Goal: Information Seeking & Learning: Learn about a topic

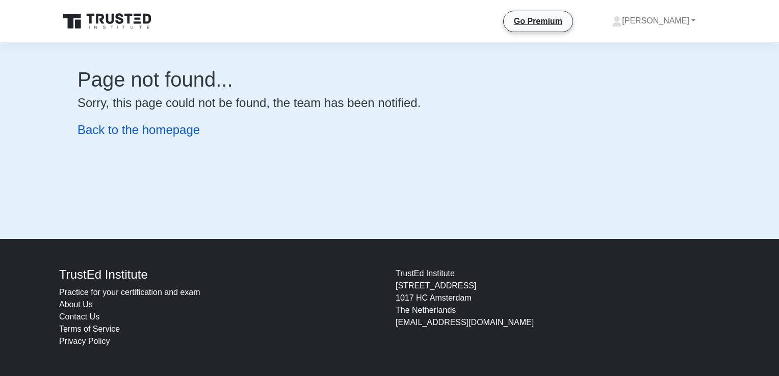
click at [133, 134] on link "Back to the homepage" at bounding box center [139, 130] width 122 height 14
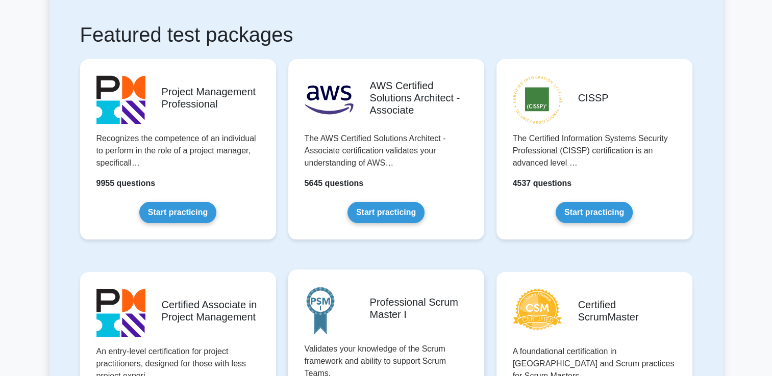
scroll to position [204, 0]
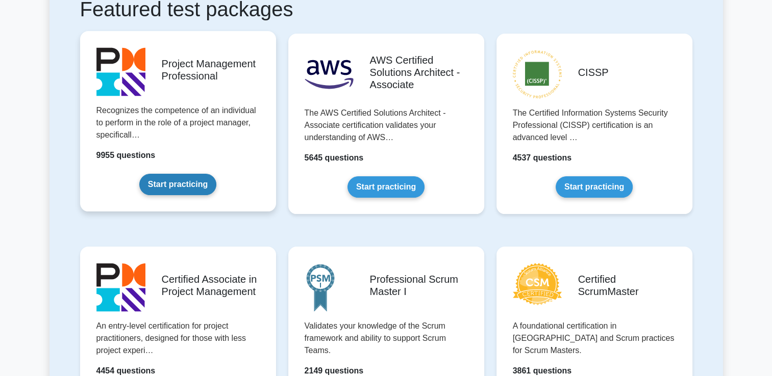
click at [162, 185] on link "Start practicing" at bounding box center [177, 184] width 77 height 21
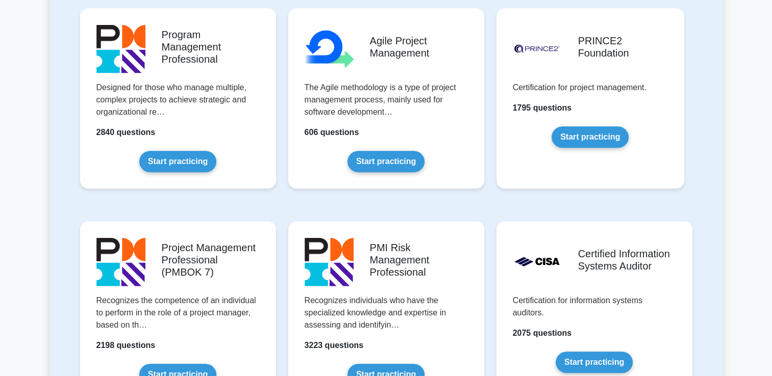
scroll to position [714, 0]
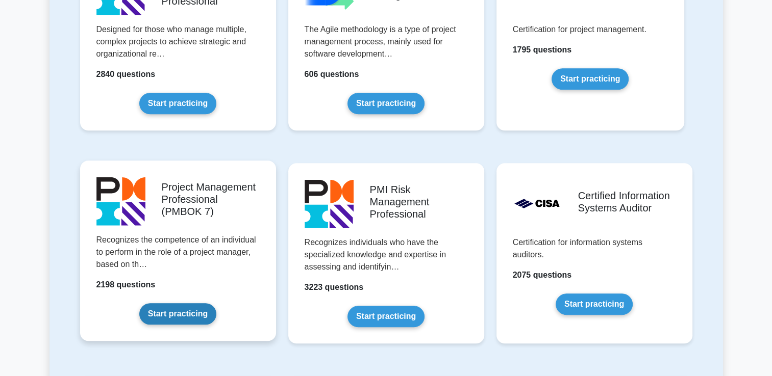
click at [172, 314] on link "Start practicing" at bounding box center [177, 313] width 77 height 21
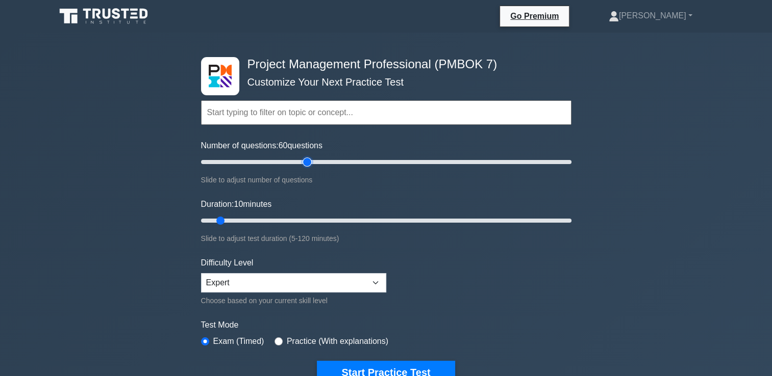
drag, startPoint x: 214, startPoint y: 161, endPoint x: 302, endPoint y: 166, distance: 88.9
type input "60"
click at [302, 166] on input "Number of questions: 60 questions" at bounding box center [386, 162] width 370 height 12
drag, startPoint x: 219, startPoint y: 220, endPoint x: 381, endPoint y: 223, distance: 161.7
type input "60"
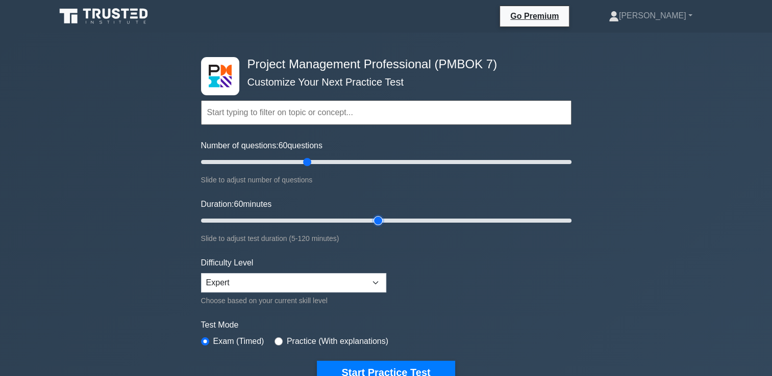
click at [381, 223] on input "Duration: 60 minutes" at bounding box center [386, 221] width 370 height 12
drag, startPoint x: 306, startPoint y: 161, endPoint x: 292, endPoint y: 164, distance: 14.0
click at [292, 164] on input "Number of questions: 50 questions" at bounding box center [386, 162] width 370 height 12
click at [279, 163] on input "Number of questions: 45 questions" at bounding box center [386, 162] width 370 height 12
type input "40"
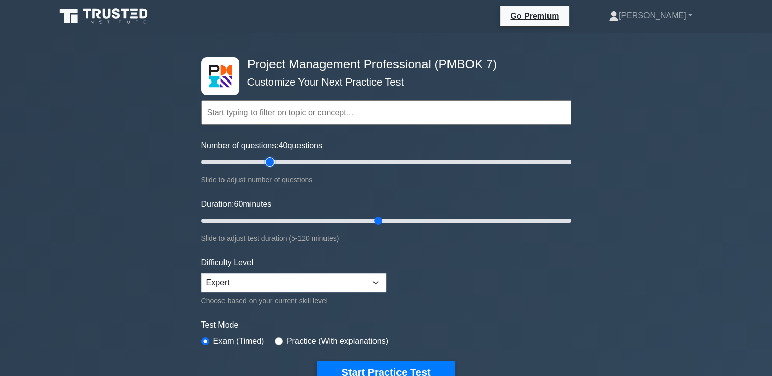
click at [270, 163] on input "Number of questions: 40 questions" at bounding box center [386, 162] width 370 height 12
drag, startPoint x: 377, startPoint y: 218, endPoint x: 364, endPoint y: 221, distance: 13.6
click at [364, 221] on input "Duration: 55 minutes" at bounding box center [386, 221] width 370 height 12
click at [348, 218] on input "Duration: 50 minutes" at bounding box center [386, 221] width 370 height 12
click at [351, 220] on input "Duration: 50 minutes" at bounding box center [386, 221] width 370 height 12
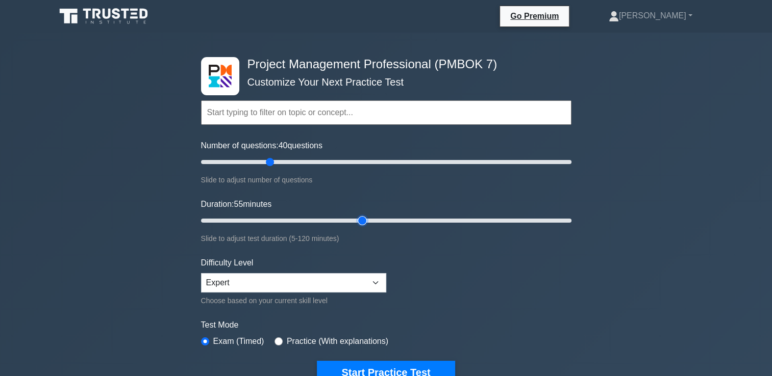
click at [355, 221] on input "Duration: 55 minutes" at bounding box center [386, 221] width 370 height 12
type input "50"
click at [345, 218] on input "Duration: 55 minutes" at bounding box center [386, 221] width 370 height 12
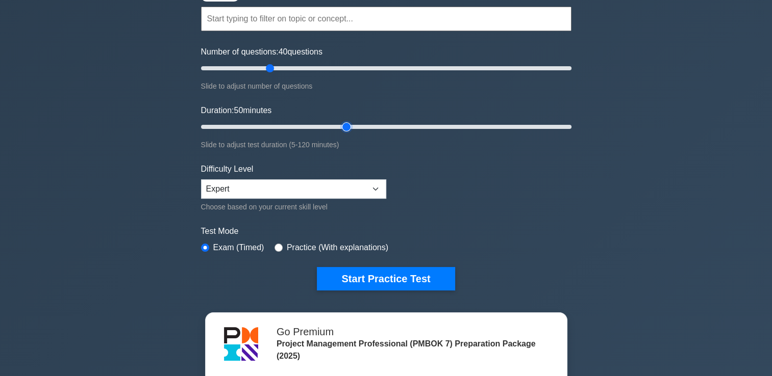
scroll to position [102, 0]
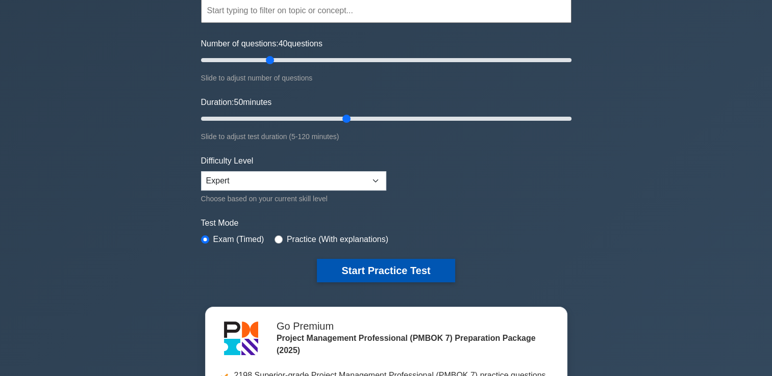
click at [365, 268] on button "Start Practice Test" at bounding box center [386, 270] width 138 height 23
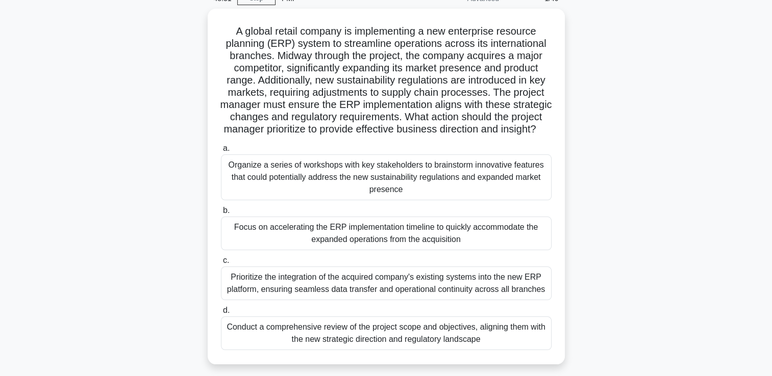
scroll to position [102, 0]
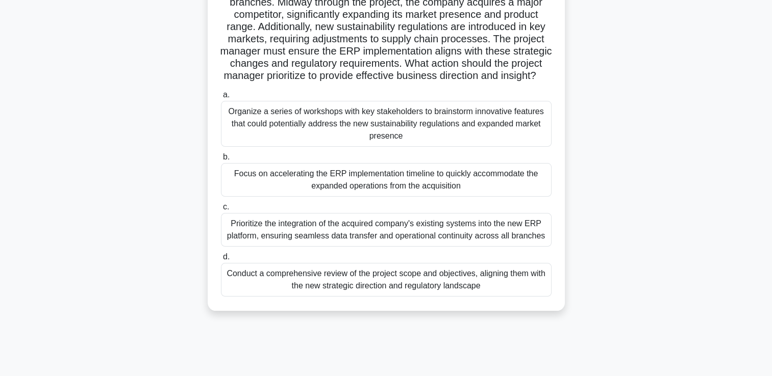
click at [428, 297] on div "Conduct a comprehensive review of the project scope and objectives, aligning th…" at bounding box center [386, 280] width 330 height 34
click at [221, 261] on input "d. Conduct a comprehensive review of the project scope and objectives, aligning…" at bounding box center [221, 257] width 0 height 7
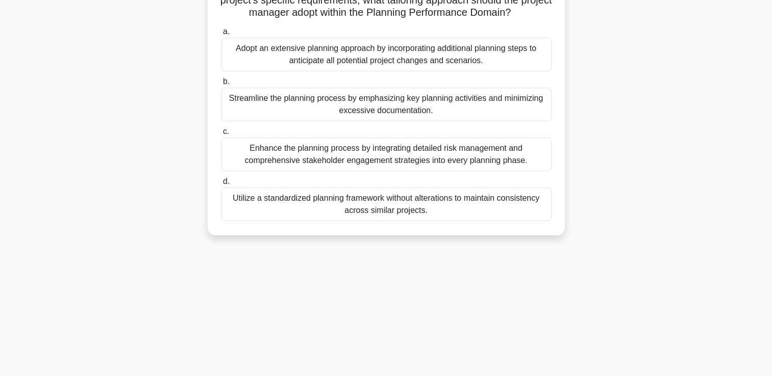
scroll to position [153, 0]
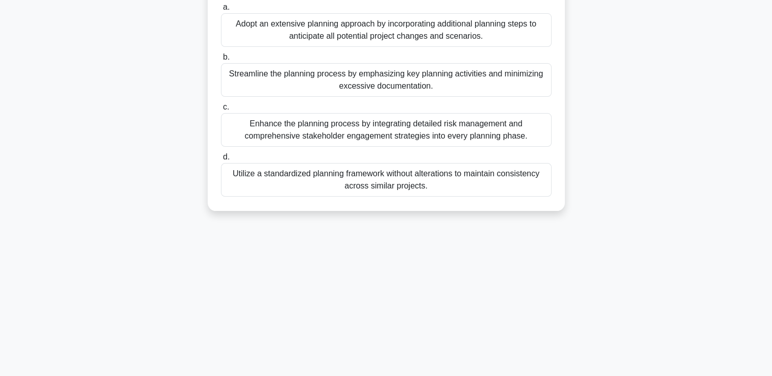
click at [406, 194] on div "Utilize a standardized planning framework without alterations to maintain consi…" at bounding box center [386, 180] width 330 height 34
click at [221, 161] on input "d. Utilize a standardized planning framework without alterations to maintain co…" at bounding box center [221, 157] width 0 height 7
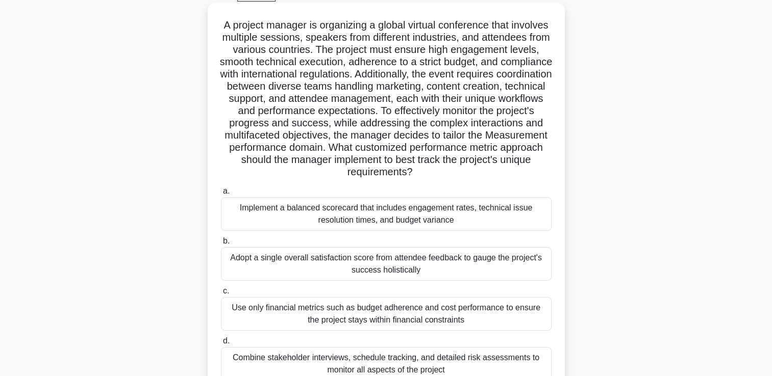
scroll to position [102, 0]
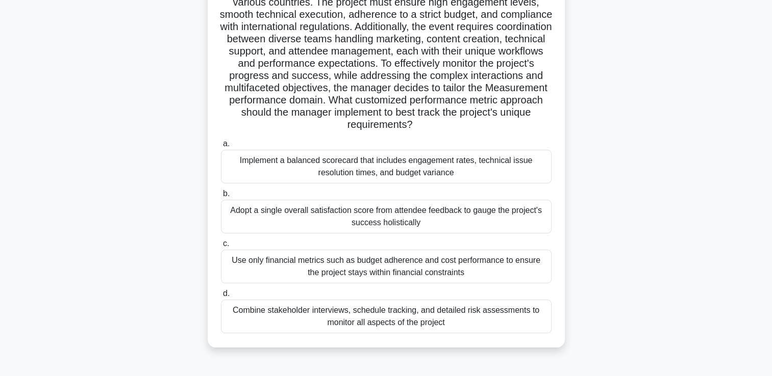
click at [349, 167] on div "Implement a balanced scorecard that includes engagement rates, technical issue …" at bounding box center [386, 167] width 330 height 34
click at [221, 147] on input "a. Implement a balanced scorecard that includes engagement rates, technical iss…" at bounding box center [221, 144] width 0 height 7
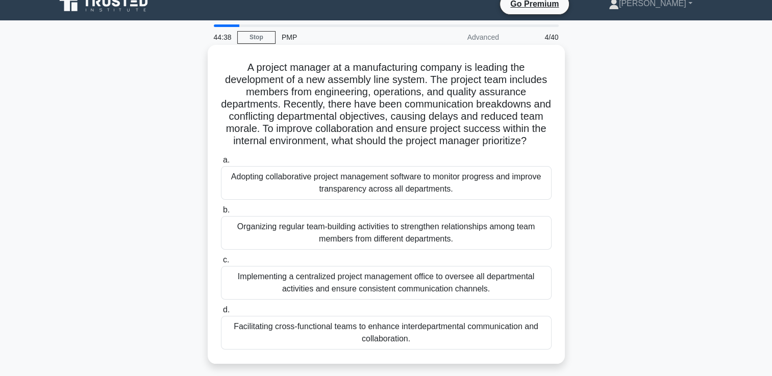
scroll to position [0, 0]
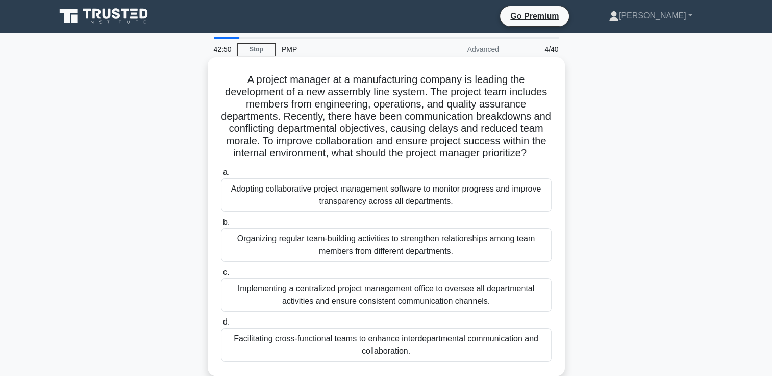
click at [382, 255] on div "Organizing regular team-building activities to strengthen relationships among t…" at bounding box center [386, 245] width 330 height 34
click at [221, 226] on input "b. Organizing regular team-building activities to strengthen relationships amon…" at bounding box center [221, 222] width 0 height 7
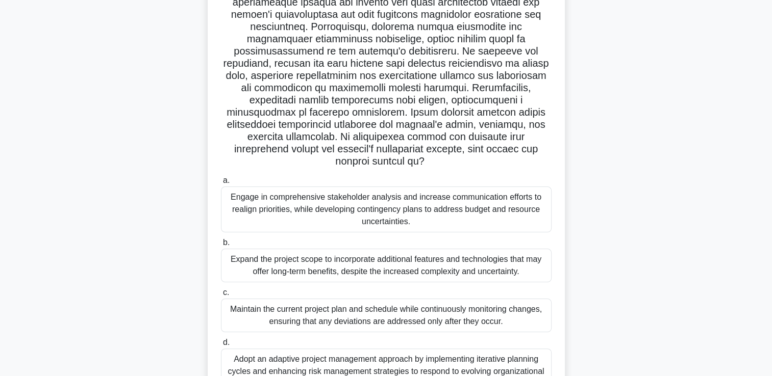
scroll to position [190, 0]
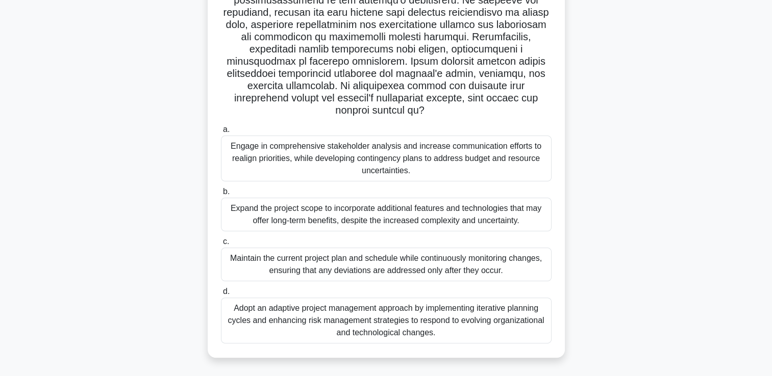
click at [365, 161] on div "Engage in comprehensive stakeholder analysis and increase communication efforts…" at bounding box center [386, 159] width 330 height 46
click at [221, 133] on input "a. Engage in comprehensive stakeholder analysis and increase communication effo…" at bounding box center [221, 129] width 0 height 7
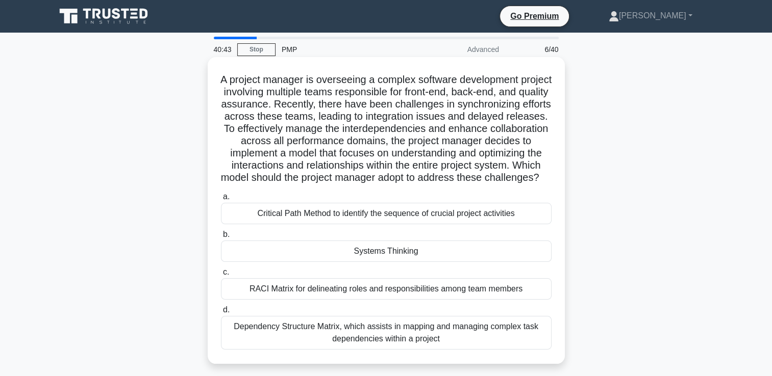
scroll to position [51, 0]
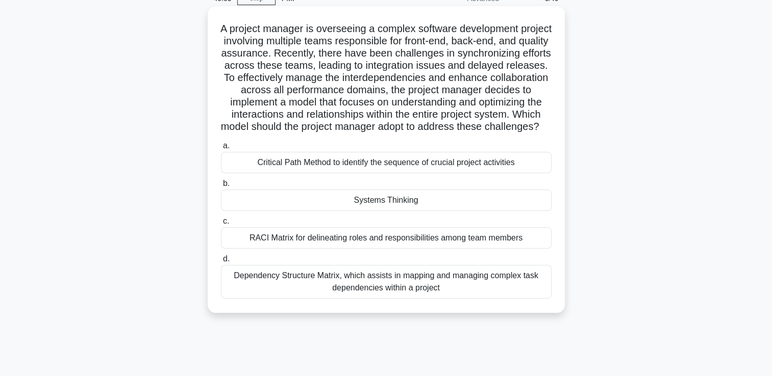
click at [303, 247] on div "RACI Matrix for delineating roles and responsibilities among team members" at bounding box center [386, 237] width 330 height 21
click at [221, 225] on input "c. RACI Matrix for delineating roles and responsibilities among team members" at bounding box center [221, 221] width 0 height 7
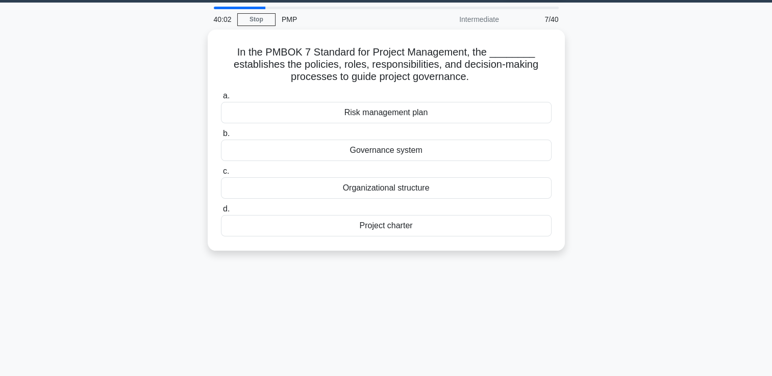
scroll to position [0, 0]
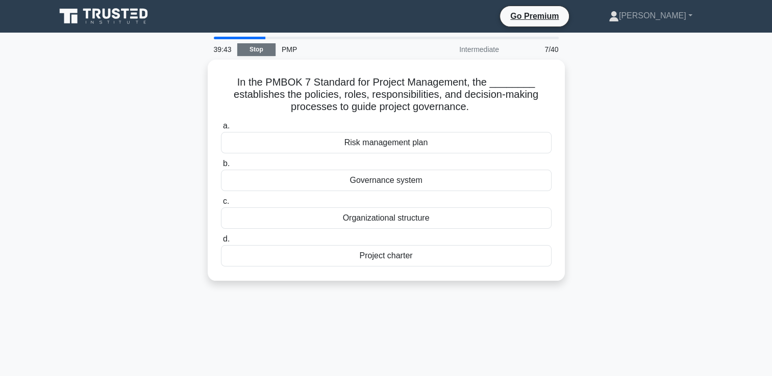
click at [254, 46] on link "Stop" at bounding box center [256, 49] width 38 height 13
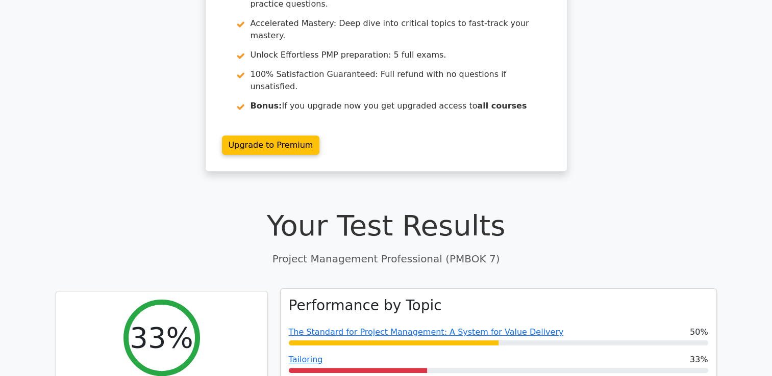
scroll to position [306, 0]
